Goal: Information Seeking & Learning: Learn about a topic

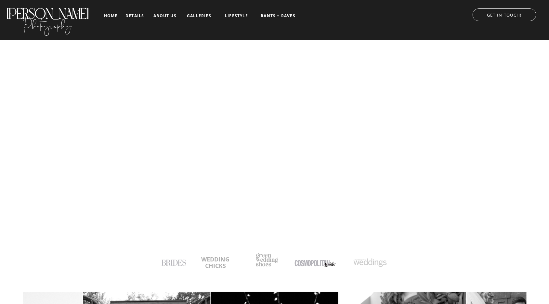
click at [201, 16] on nav "galleries" at bounding box center [198, 16] width 27 height 5
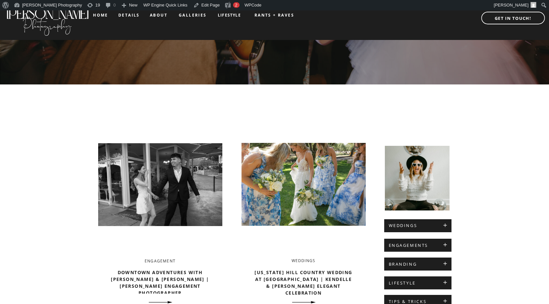
scroll to position [143, 0]
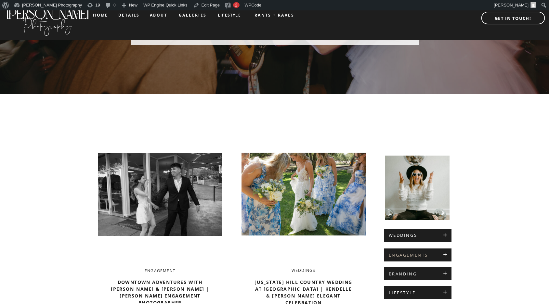
click at [410, 254] on h2 "ENGAGEMENTS" at bounding box center [417, 255] width 58 height 5
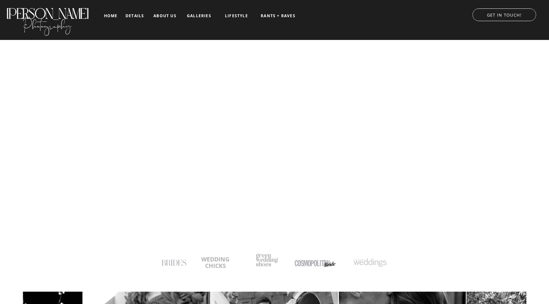
click at [205, 16] on nav "galleries" at bounding box center [198, 16] width 27 height 5
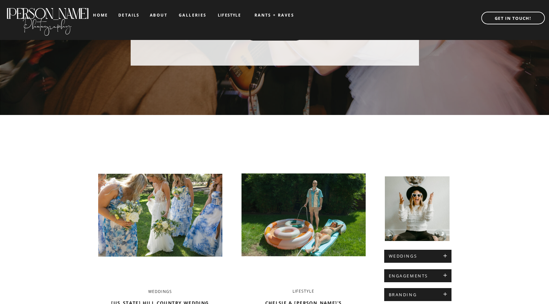
scroll to position [113, 0]
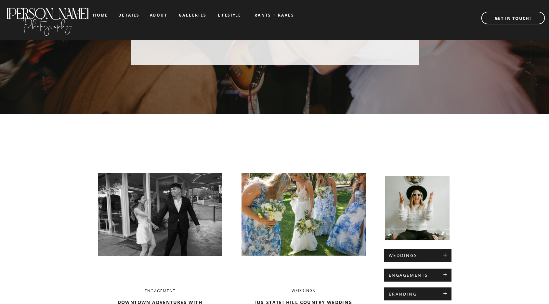
scroll to position [215, 0]
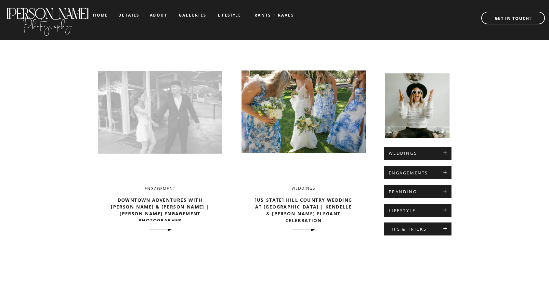
click at [161, 91] on img at bounding box center [160, 112] width 124 height 131
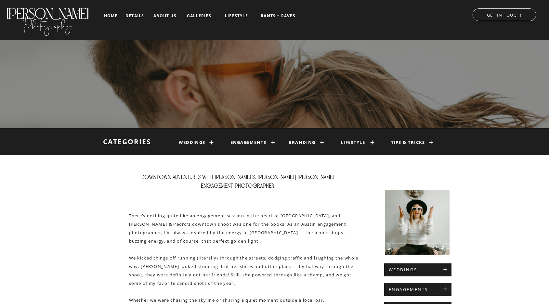
click at [246, 144] on h1 "engagements" at bounding box center [246, 142] width 33 height 5
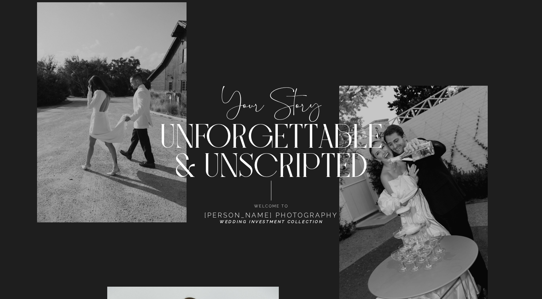
scroll to position [1700, 0]
